Goal: Task Accomplishment & Management: Manage account settings

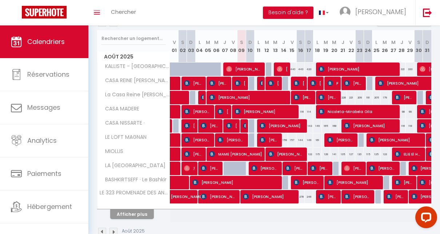
click at [381, 92] on div "179" at bounding box center [385, 97] width 8 height 13
type input "179"
type input "Mar 26 Août 2025"
type input "Mer 27 Août 2025"
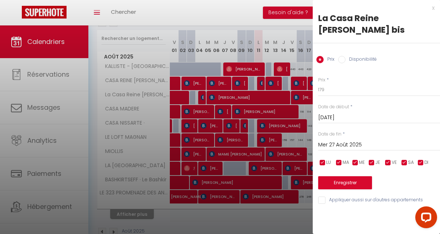
click at [432, 6] on div "x" at bounding box center [374, 8] width 122 height 9
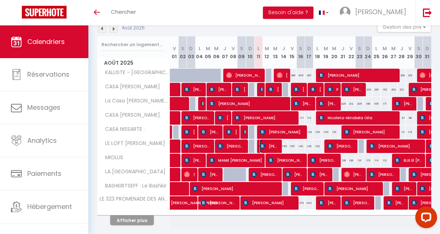
click at [270, 145] on span "[PERSON_NAME]" at bounding box center [270, 146] width 20 height 14
select select "OK"
select select "0"
select select "1"
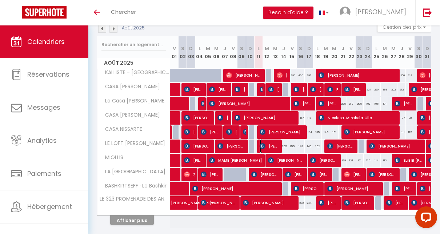
select select "1"
select select
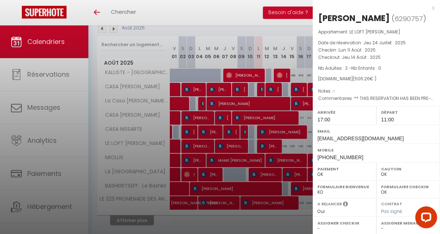
click at [428, 8] on div "x" at bounding box center [374, 8] width 122 height 9
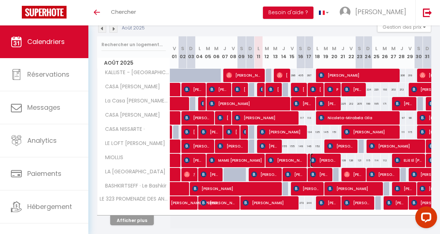
click at [329, 161] on span "[PERSON_NAME]" at bounding box center [324, 161] width 28 height 14
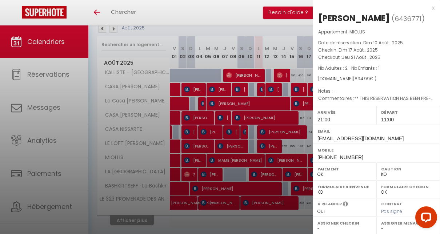
click at [227, 18] on div at bounding box center [220, 117] width 440 height 234
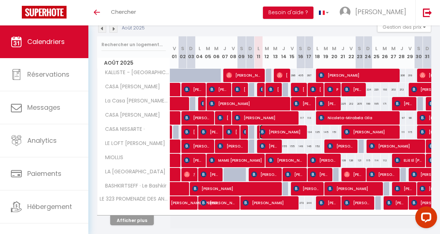
click at [279, 130] on span "[PERSON_NAME]" at bounding box center [282, 132] width 45 height 14
select select "OK"
select select "0"
select select "1"
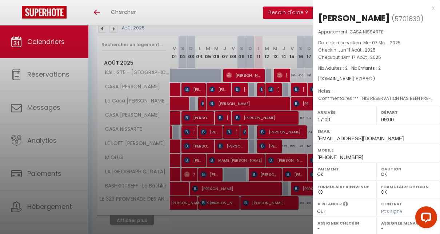
click at [258, 22] on div at bounding box center [220, 117] width 440 height 234
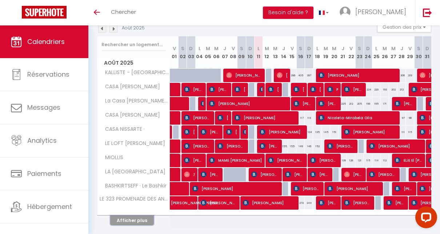
click at [137, 219] on button "Afficher plus" at bounding box center [132, 221] width 44 height 10
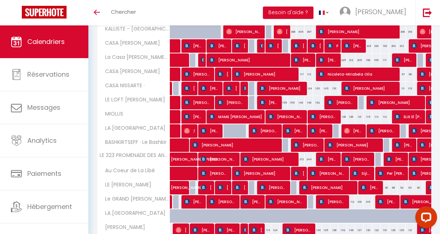
scroll to position [139, 0]
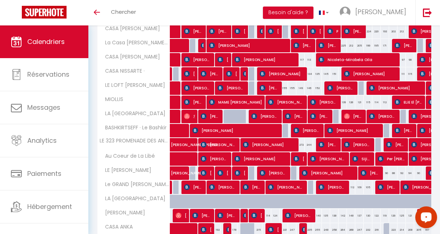
click at [259, 13] on div "Toggle menubar Chercher BUTTON Besoin d'aide ? [PERSON_NAME] Équipe" at bounding box center [244, 12] width 382 height 25
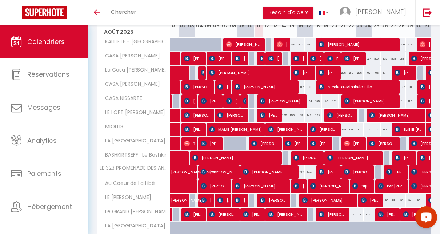
scroll to position [127, 0]
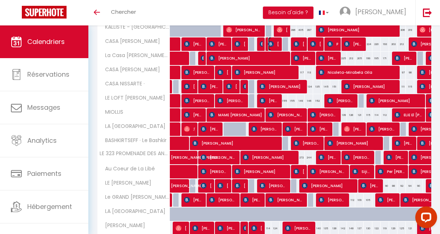
click at [273, 44] on span "[PERSON_NAME]" at bounding box center [273, 44] width 11 height 14
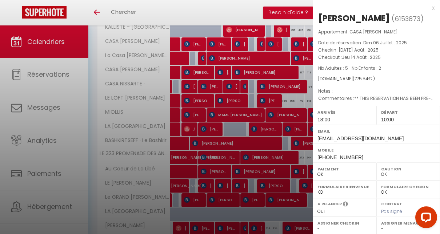
click at [251, 16] on div at bounding box center [220, 117] width 440 height 234
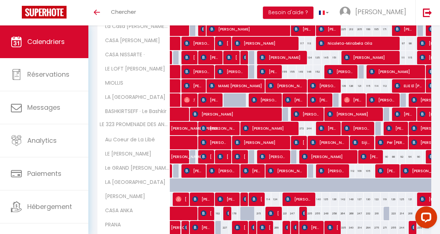
scroll to position [170, 0]
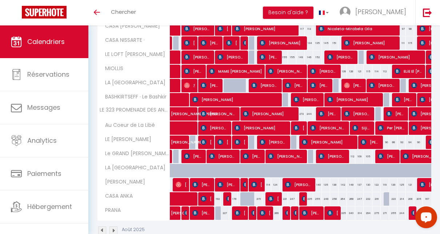
click at [257, 140] on div at bounding box center [261, 143] width 8 height 14
click at [278, 137] on span "[PERSON_NAME]" at bounding box center [274, 142] width 28 height 14
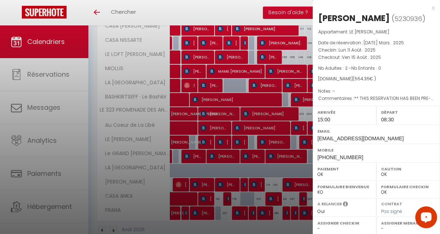
click at [264, 7] on div at bounding box center [220, 117] width 440 height 234
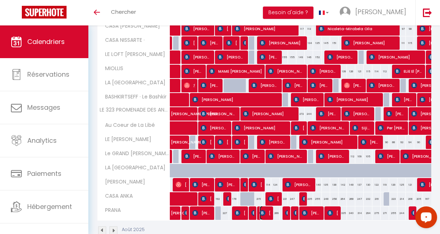
click at [261, 210] on img at bounding box center [263, 213] width 6 height 6
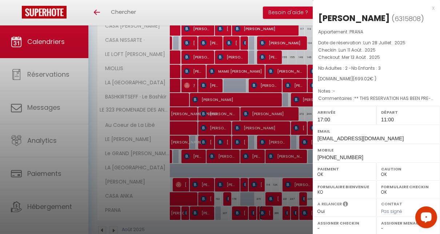
scroll to position [190, 0]
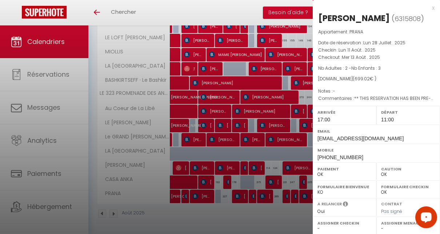
click at [251, 10] on div at bounding box center [220, 117] width 440 height 234
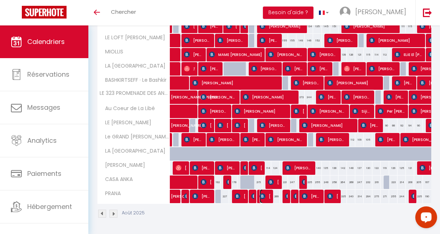
click at [261, 194] on img at bounding box center [263, 197] width 6 height 6
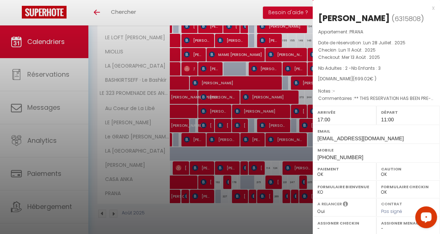
click at [430, 8] on div "x [PERSON_NAME] ( 6315808 ) Appartement : PRANA Date de réservation : Lun 28 Ju…" at bounding box center [376, 169] width 127 height 339
click at [427, 8] on div "x" at bounding box center [374, 8] width 122 height 9
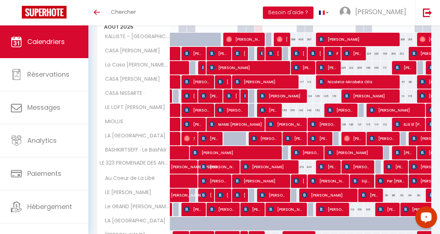
scroll to position [103, 0]
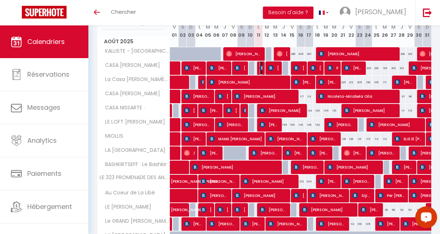
click at [260, 68] on img at bounding box center [263, 68] width 6 height 6
select select "0"
